Goal: Information Seeking & Learning: Learn about a topic

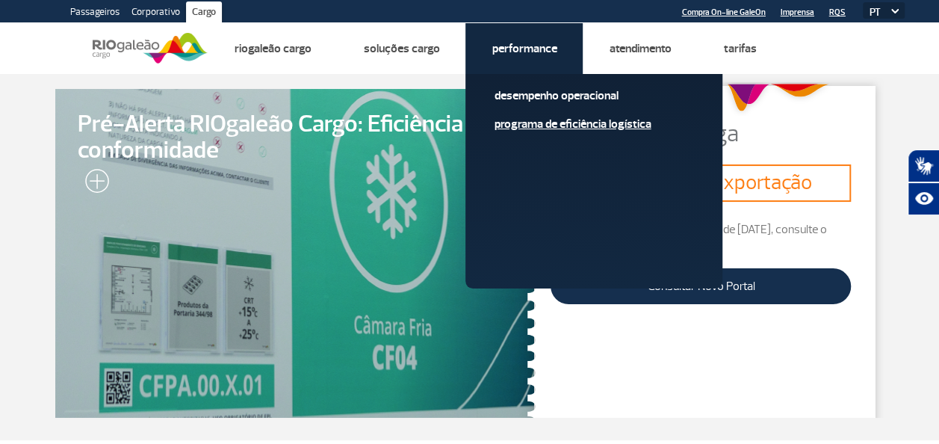
click at [511, 119] on link "Programa de Eficiência Logística" at bounding box center [594, 124] width 200 height 16
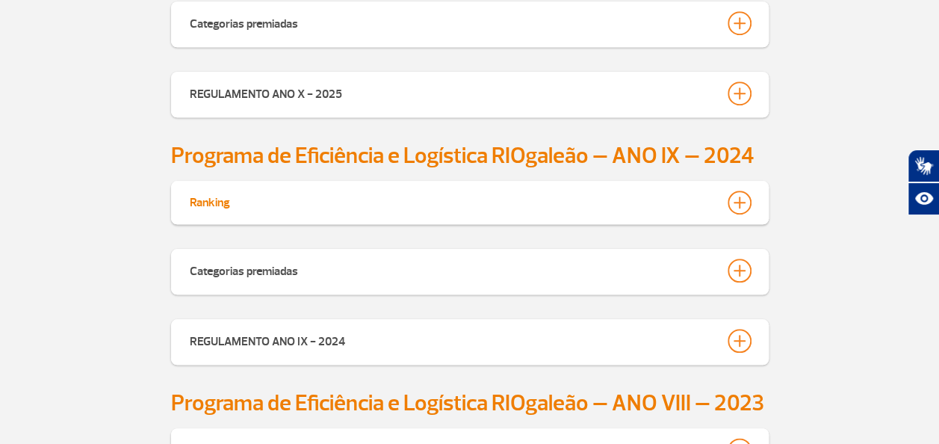
scroll to position [527, 0]
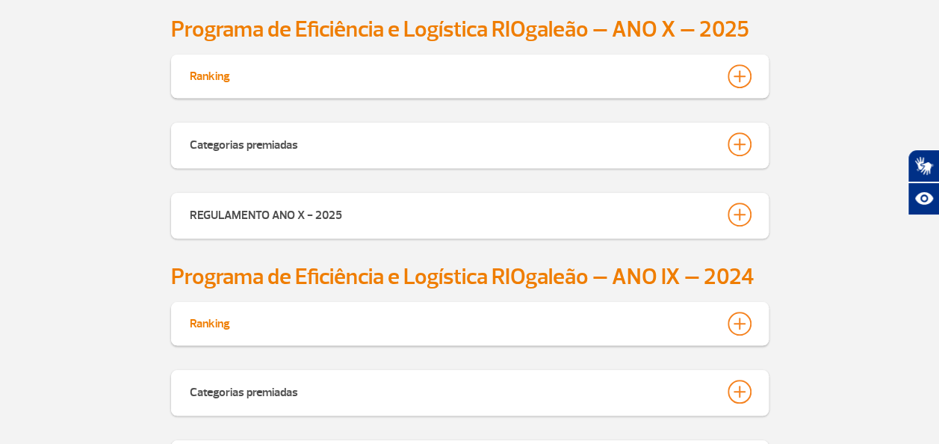
click at [737, 75] on div at bounding box center [740, 76] width 24 height 24
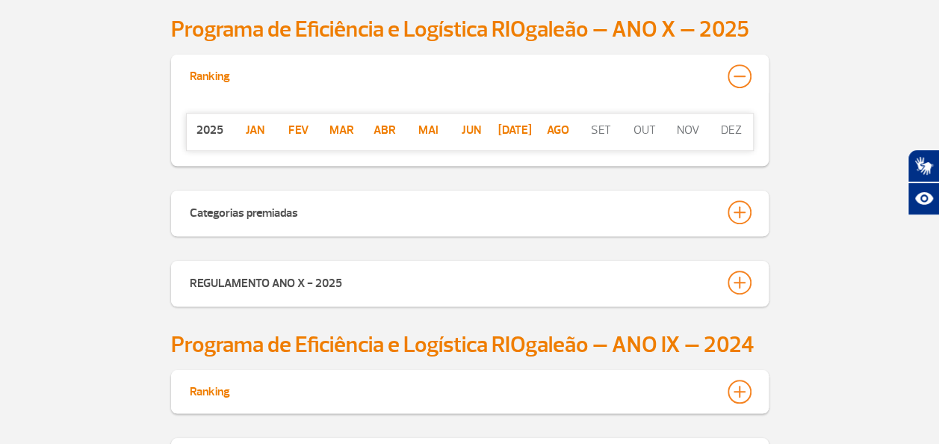
click at [553, 124] on p "ago" at bounding box center [557, 130] width 43 height 18
click at [519, 130] on p "[DATE]" at bounding box center [514, 130] width 43 height 18
click at [459, 129] on p "Jun" at bounding box center [471, 130] width 43 height 18
click at [433, 135] on p "Mai" at bounding box center [427, 130] width 43 height 18
